Goal: Submit feedback/report problem

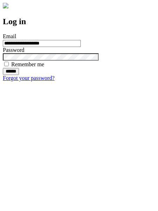
click at [19, 75] on input "******" at bounding box center [11, 71] width 16 height 7
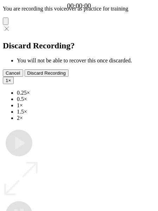
type input "**********"
